Goal: Book appointment/travel/reservation

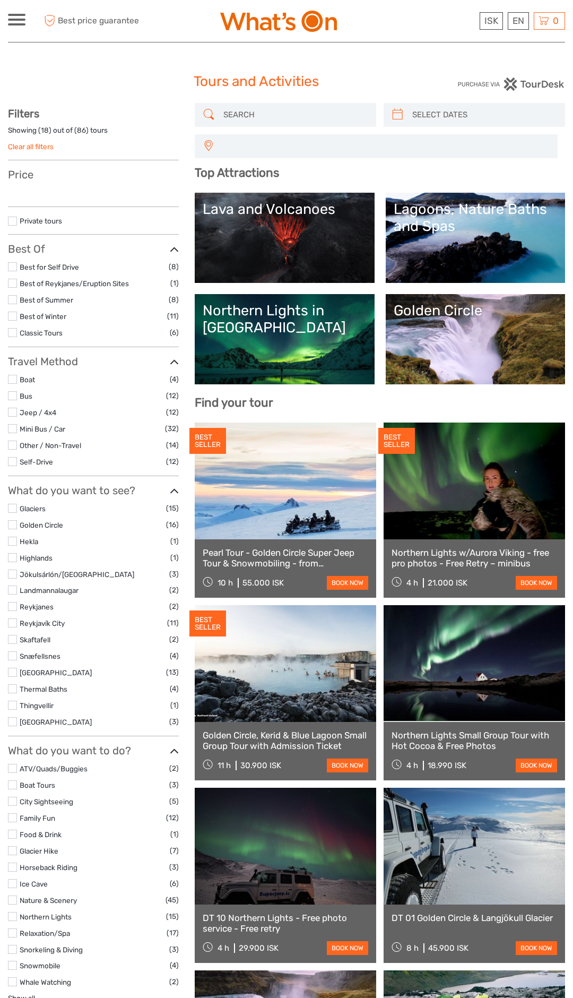
select select
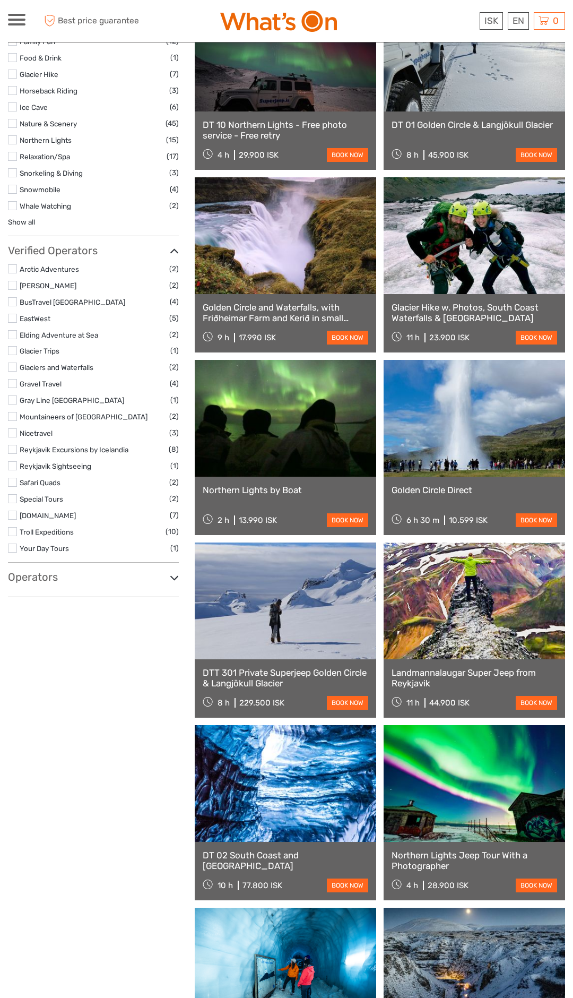
scroll to position [792, 0]
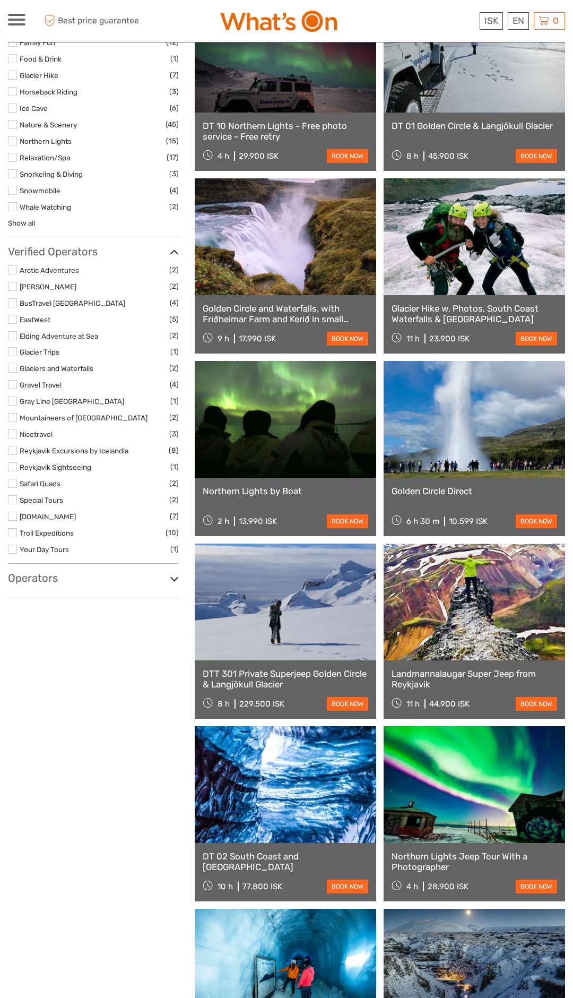
click at [473, 241] on link at bounding box center [475, 236] width 182 height 117
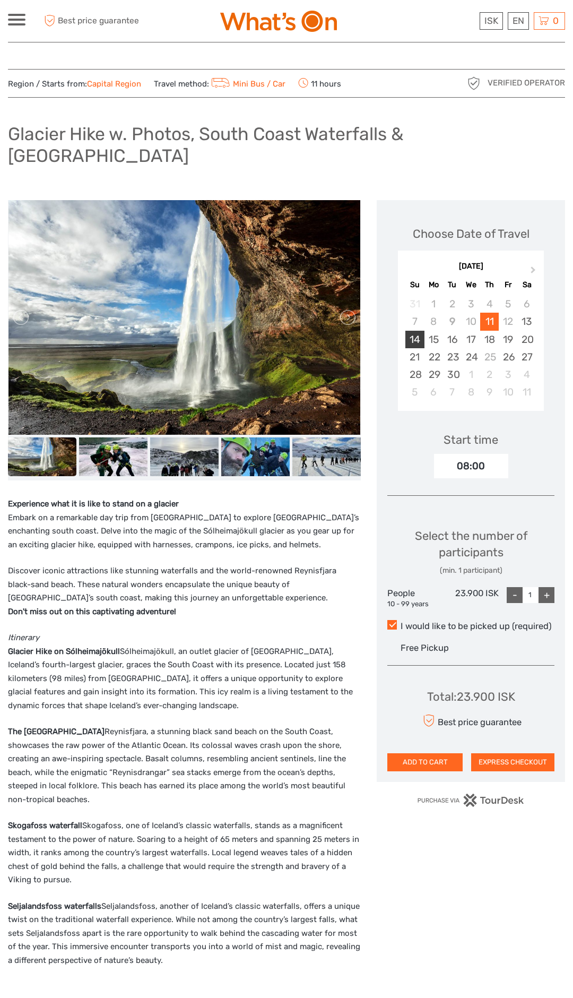
click at [412, 331] on div "14" at bounding box center [415, 340] width 19 height 18
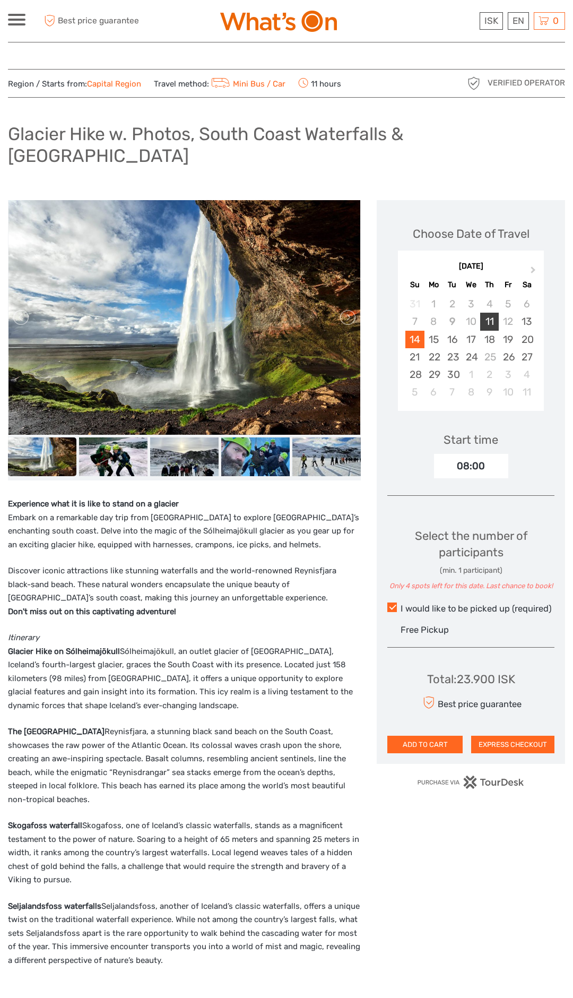
click at [493, 313] on div "11" at bounding box center [490, 322] width 19 height 18
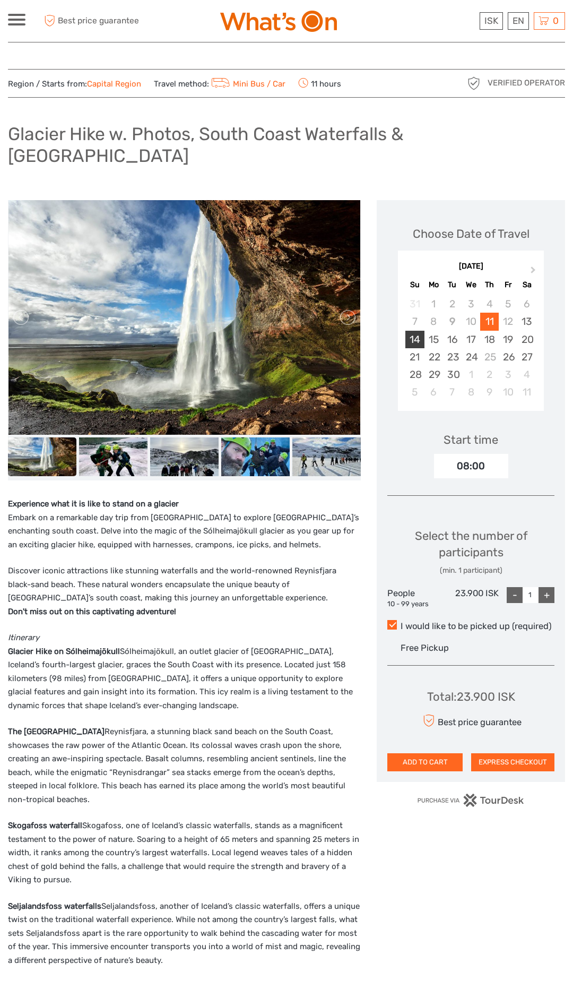
click at [417, 331] on div "14" at bounding box center [415, 340] width 19 height 18
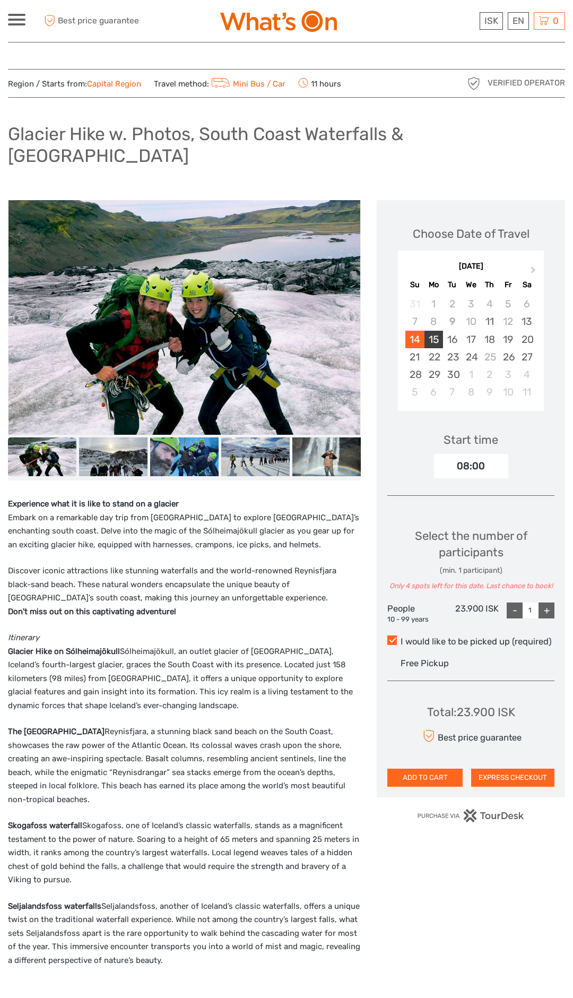
click at [435, 331] on div "15" at bounding box center [434, 340] width 19 height 18
